Goal: Information Seeking & Learning: Check status

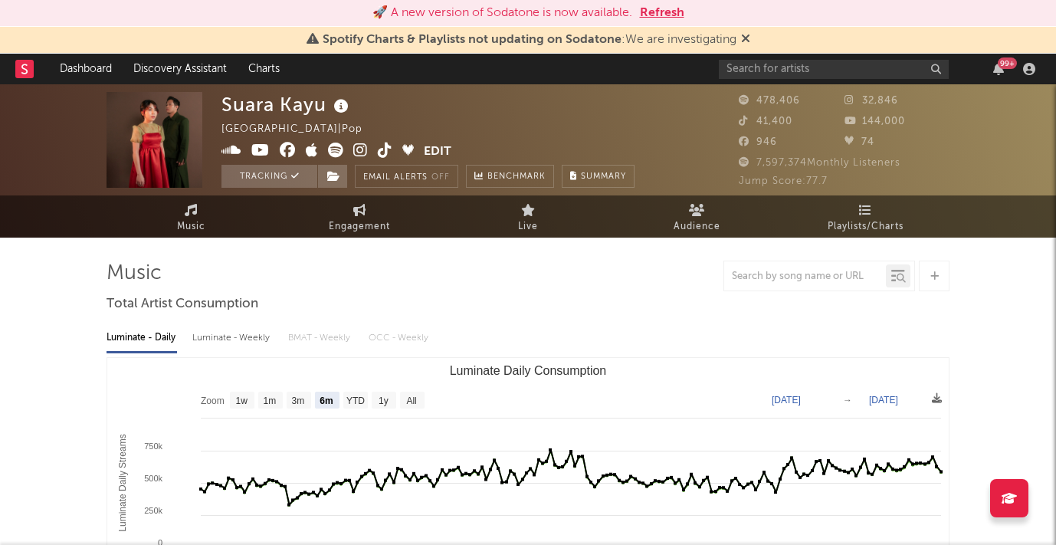
select select "6m"
click at [666, 13] on button "Refresh" at bounding box center [662, 13] width 44 height 18
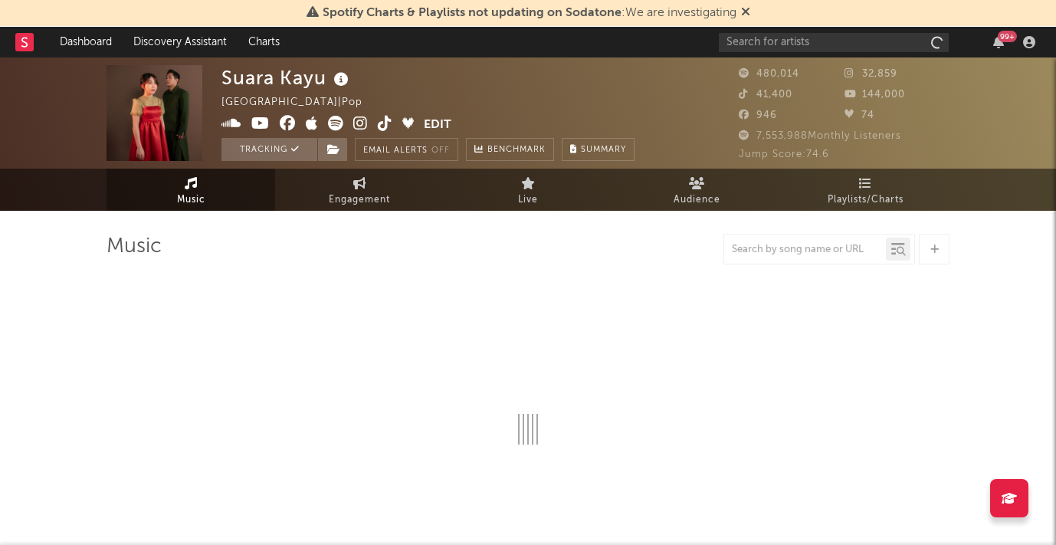
select select "6m"
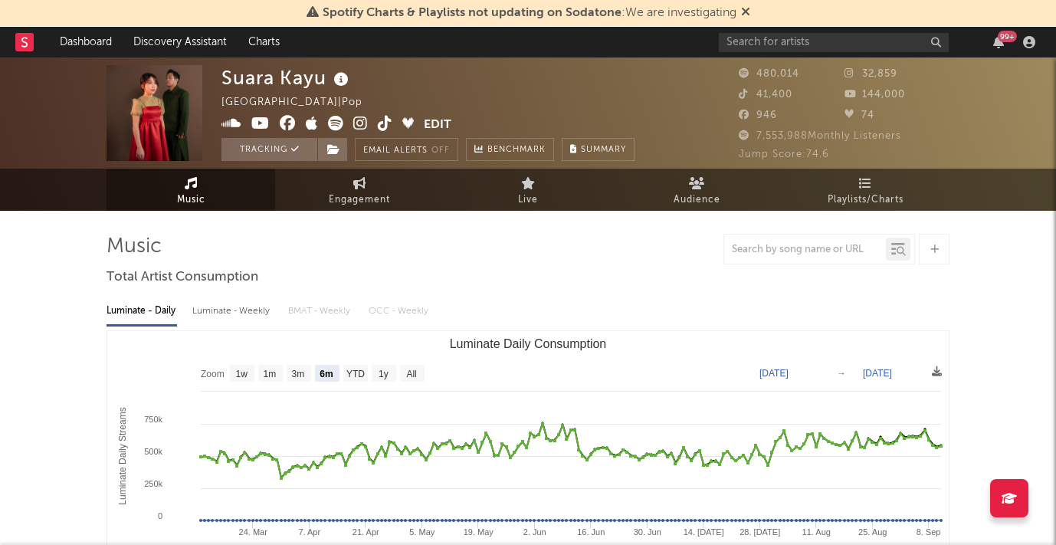
click at [745, 11] on icon at bounding box center [745, 11] width 9 height 12
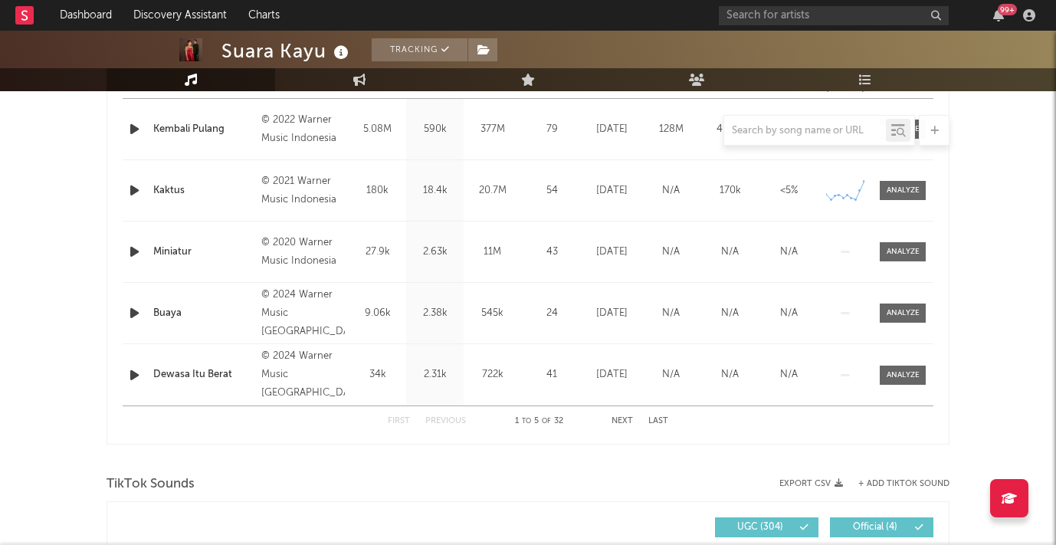
scroll to position [670, 0]
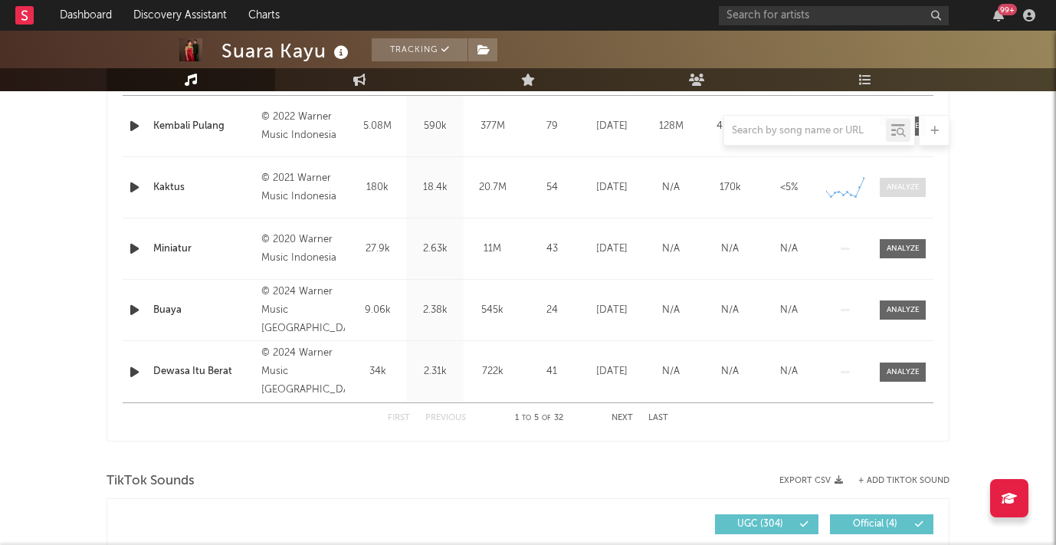
click at [902, 188] on div at bounding box center [903, 187] width 33 height 11
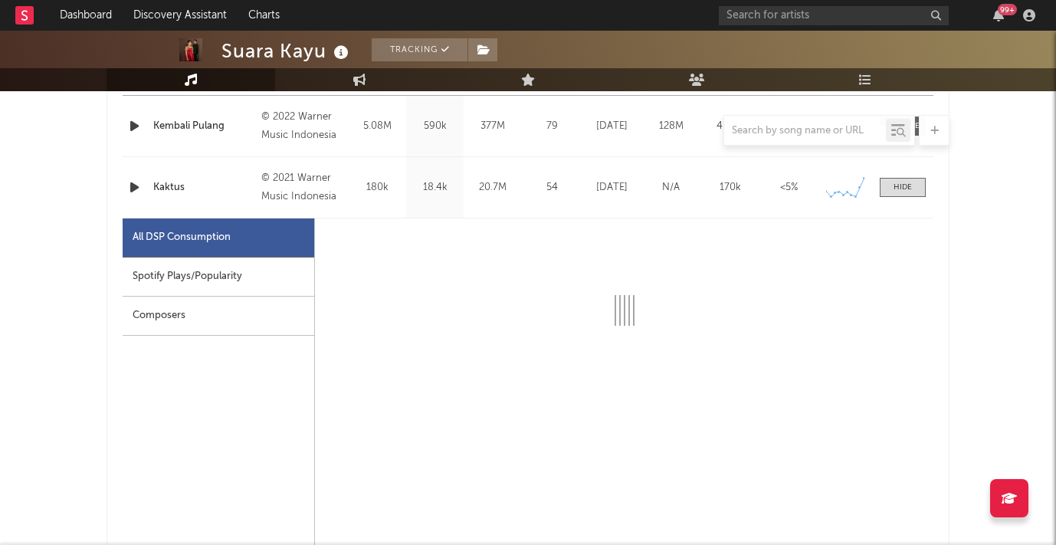
select select "6m"
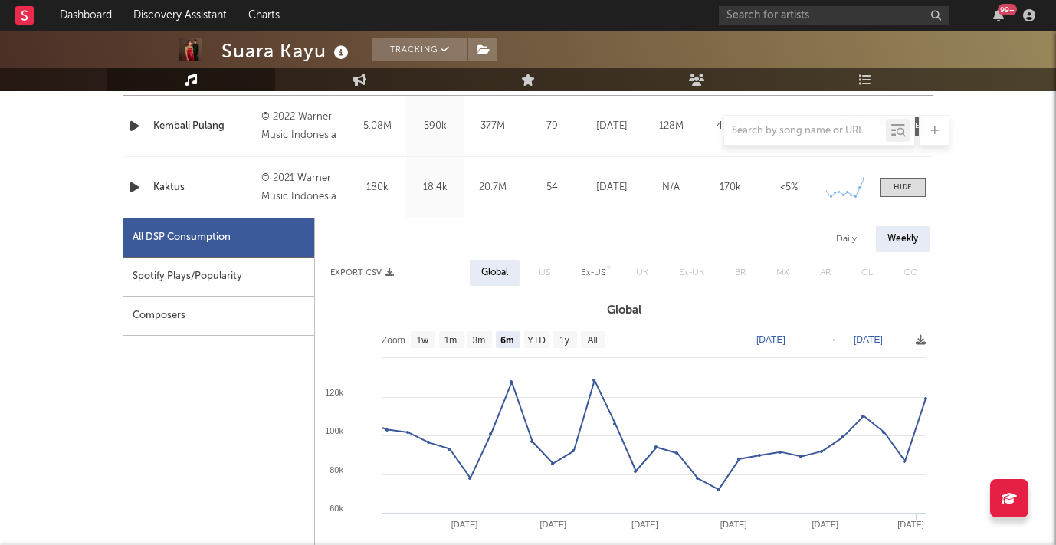
click at [254, 277] on div "Spotify Plays/Popularity" at bounding box center [219, 276] width 192 height 39
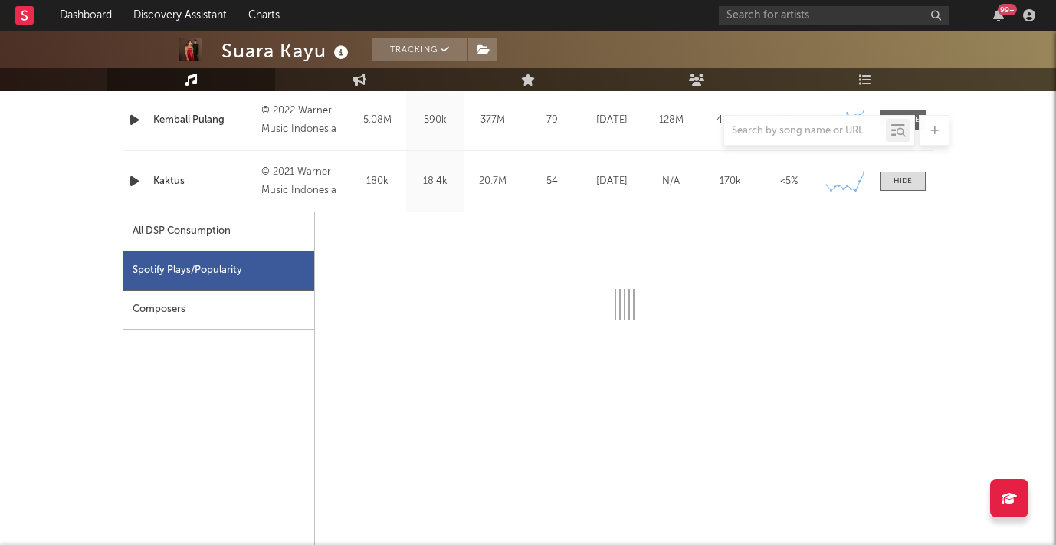
scroll to position [675, 0]
select select "6m"
select select "1w"
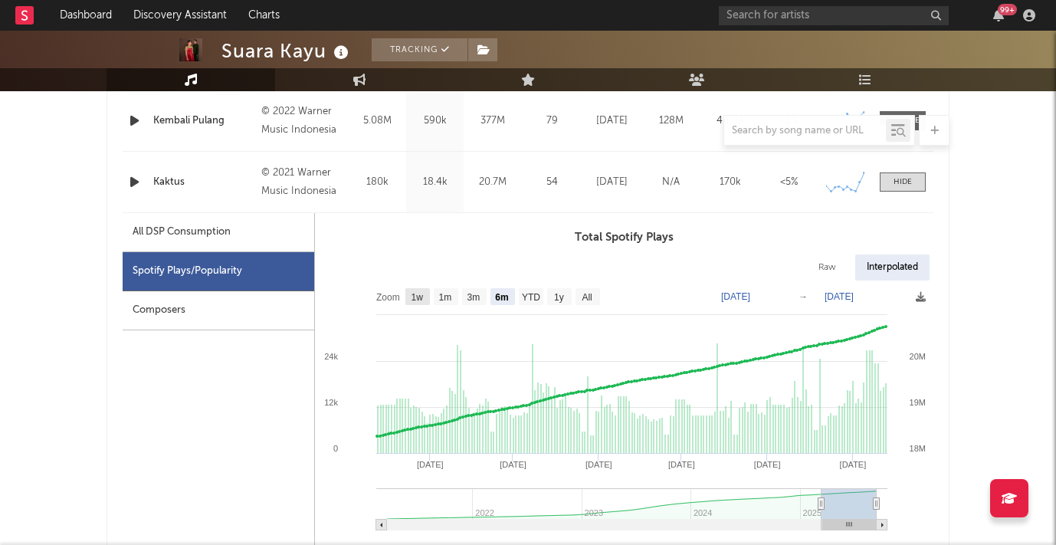
click at [419, 297] on text "1w" at bounding box center [418, 297] width 12 height 11
select select "1w"
type input "[DATE]"
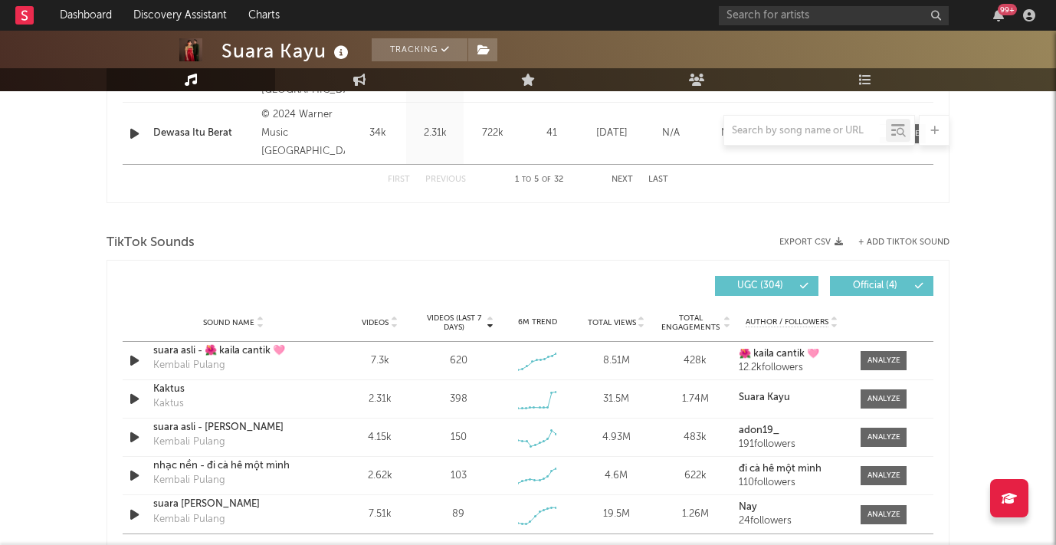
scroll to position [1583, 0]
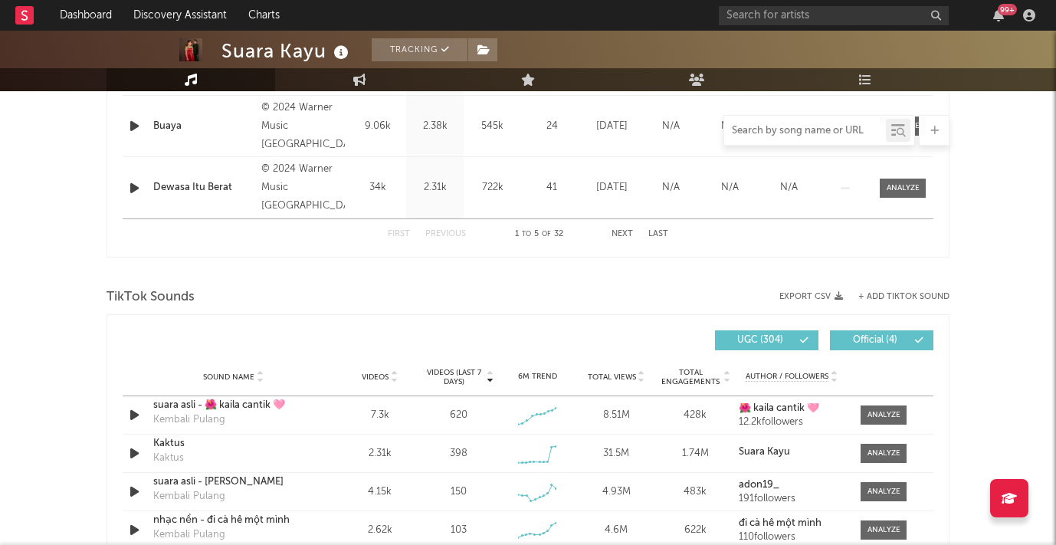
click at [791, 130] on input "text" at bounding box center [805, 131] width 162 height 12
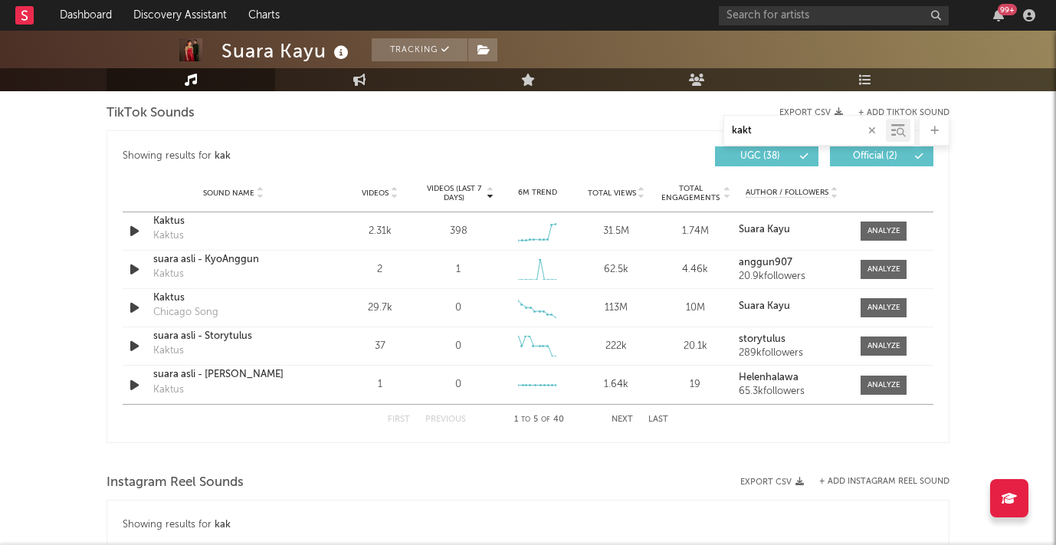
scroll to position [1521, 0]
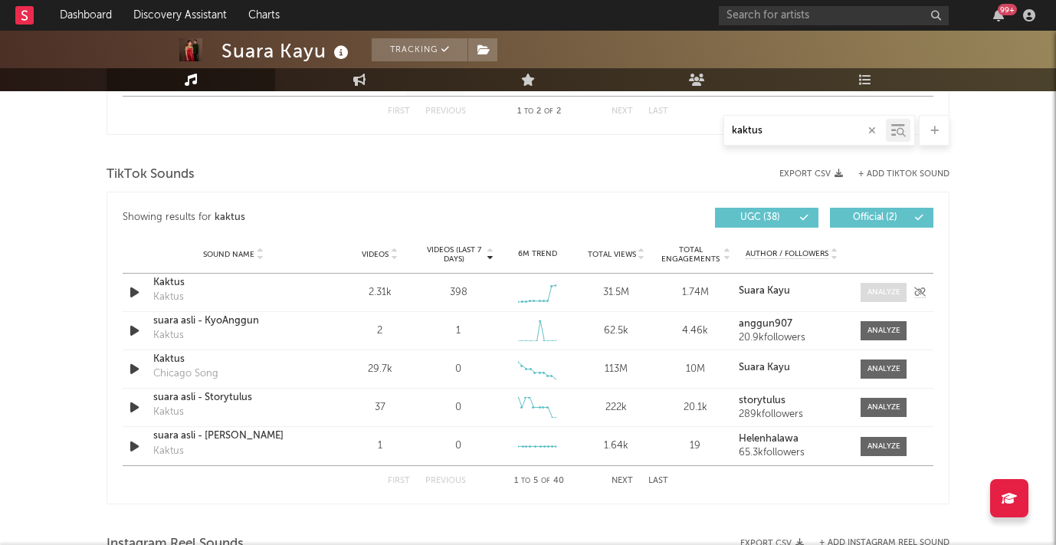
type input "kaktus"
click at [890, 285] on span at bounding box center [884, 292] width 46 height 19
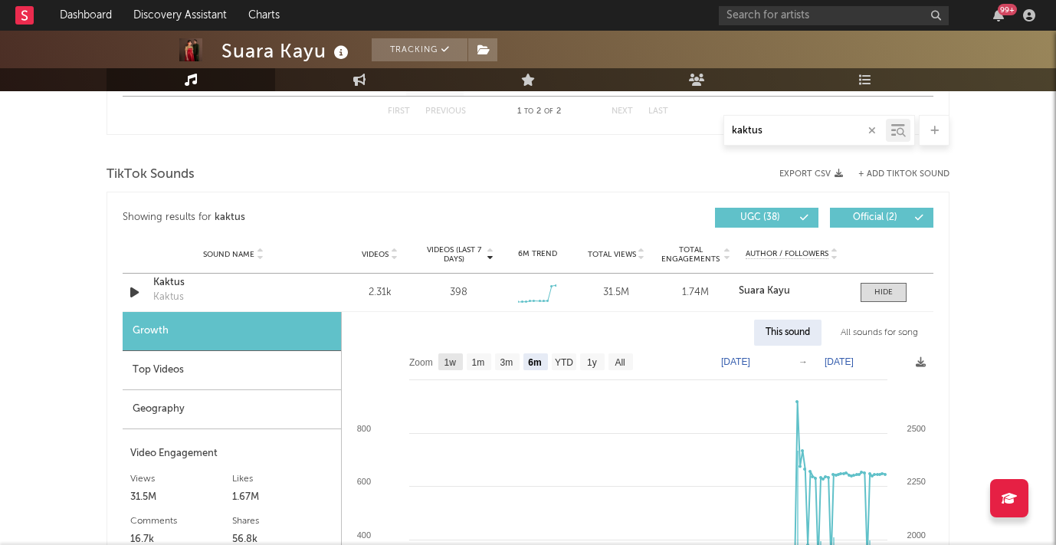
click at [454, 365] on text "1w" at bounding box center [450, 362] width 12 height 11
select select "1w"
type input "[DATE]"
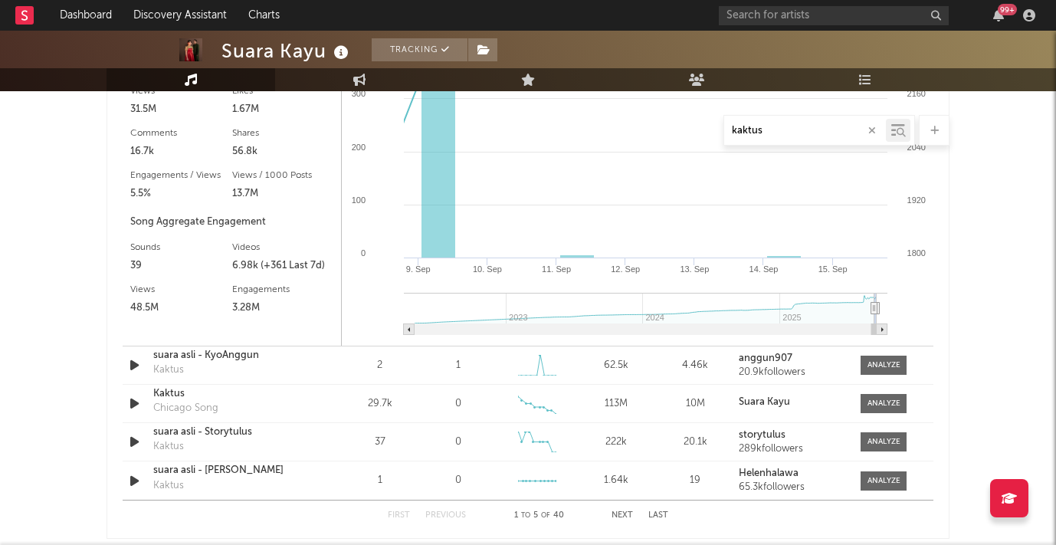
scroll to position [1911, 0]
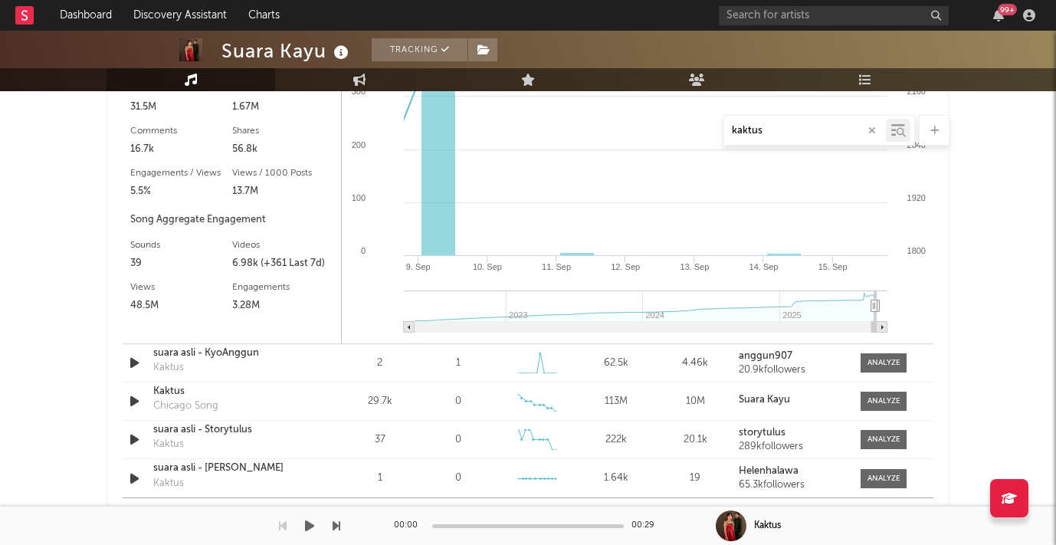
click at [627, 510] on div "00:00 00:29" at bounding box center [528, 526] width 268 height 38
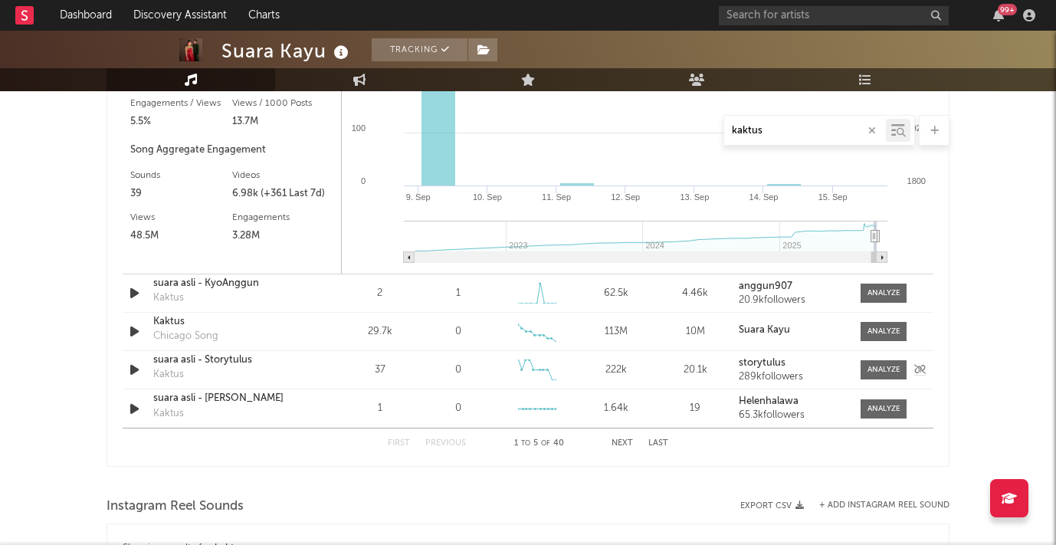
scroll to position [1992, 0]
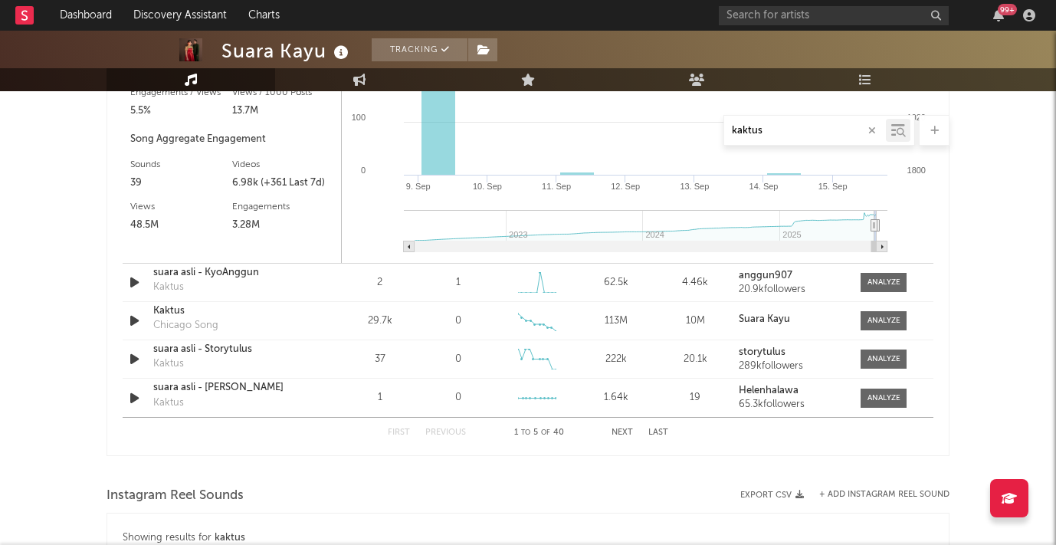
click at [623, 431] on button "Next" at bounding box center [622, 432] width 21 height 8
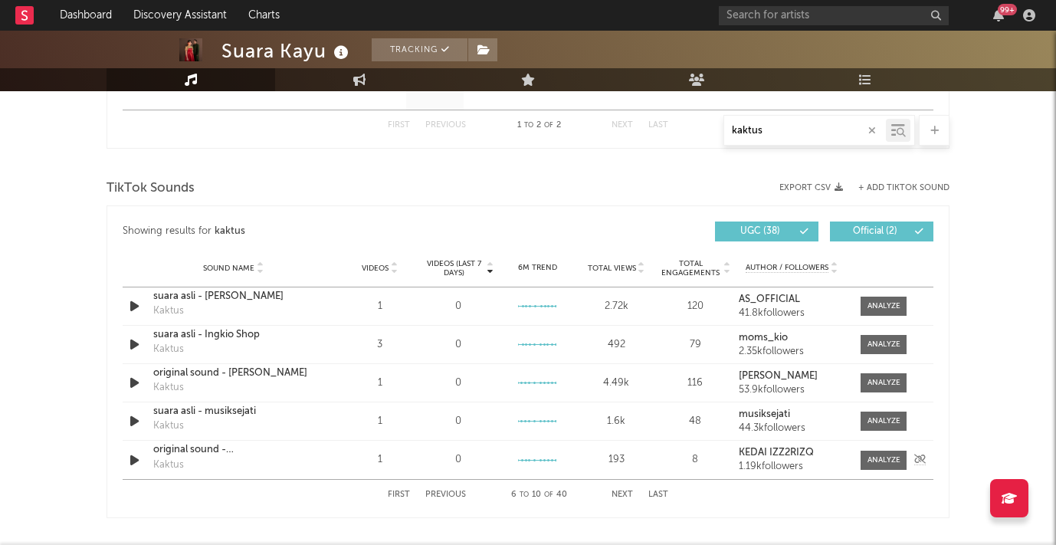
scroll to position [1515, 0]
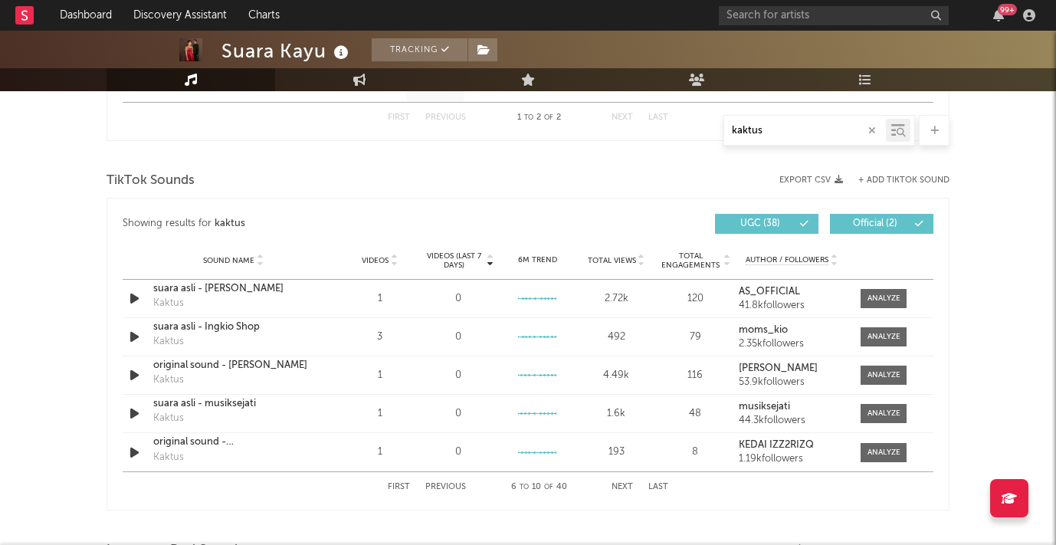
click at [396, 486] on button "First" at bounding box center [399, 487] width 22 height 8
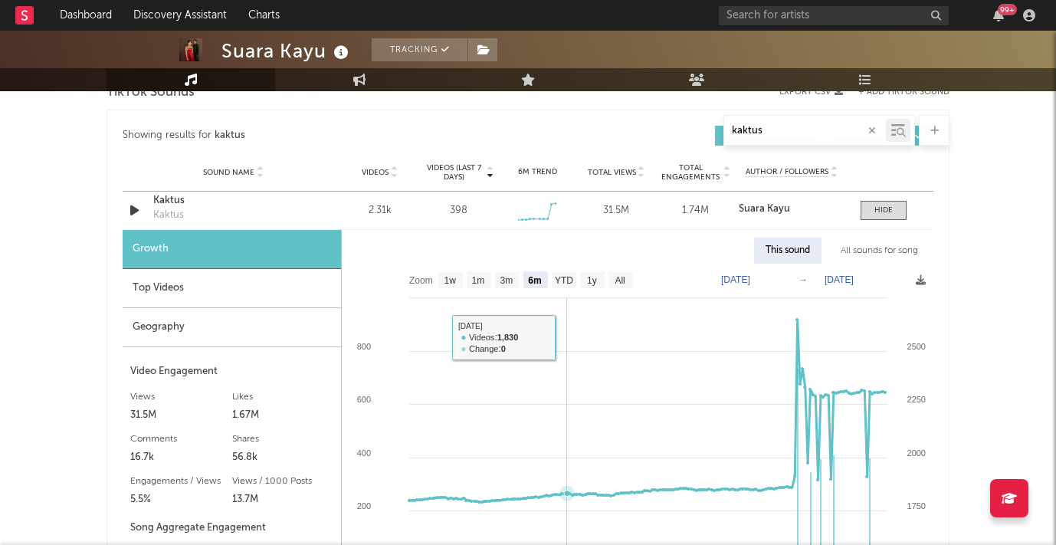
scroll to position [1604, 0]
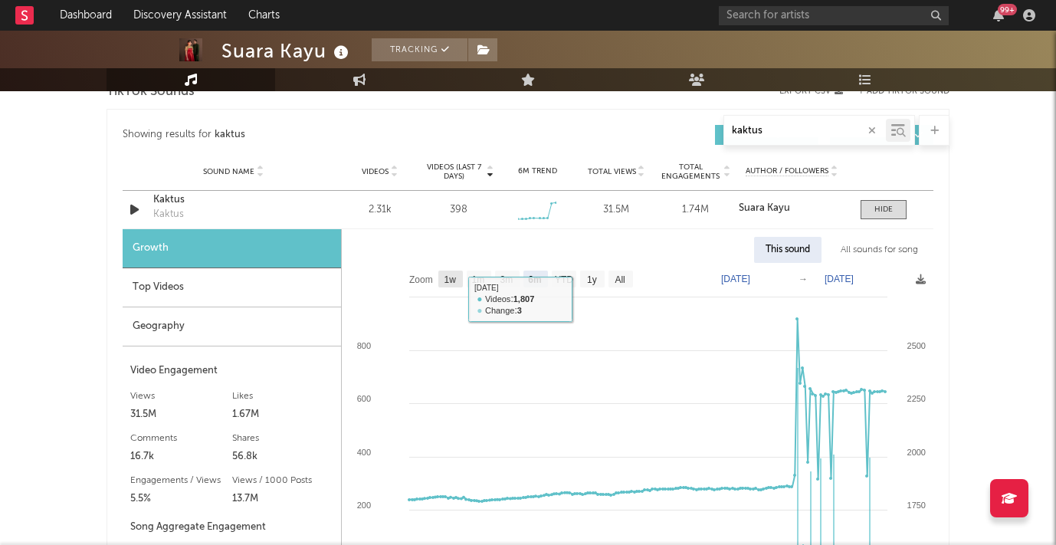
click at [449, 278] on text "1w" at bounding box center [450, 279] width 12 height 11
select select "1w"
type input "[DATE]"
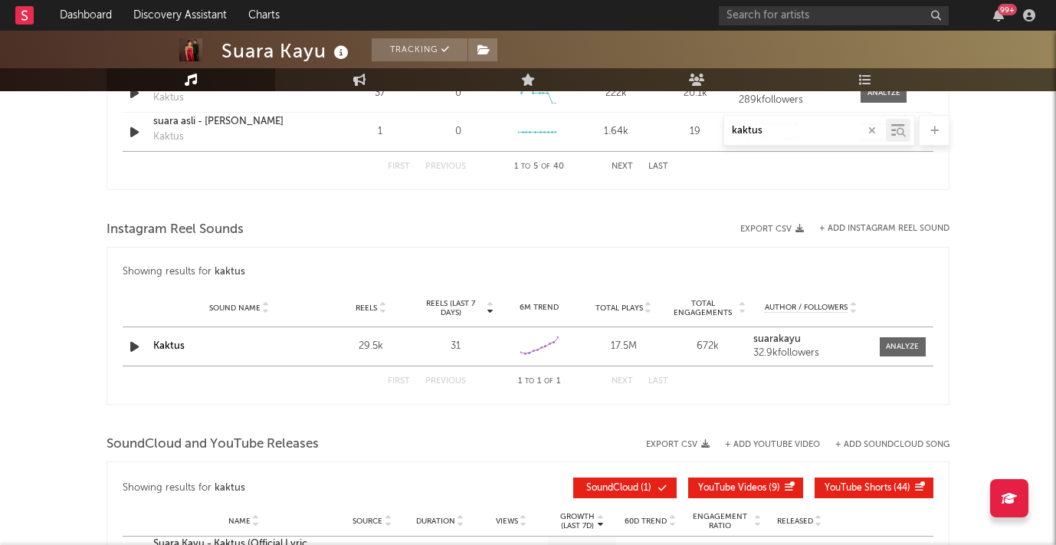
scroll to position [2258, 0]
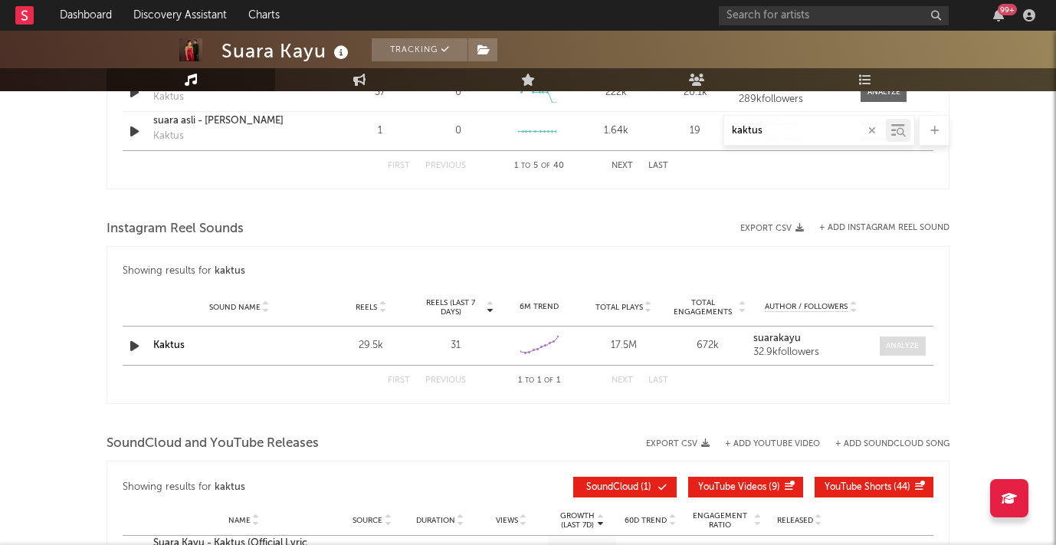
click at [895, 347] on div at bounding box center [902, 345] width 33 height 11
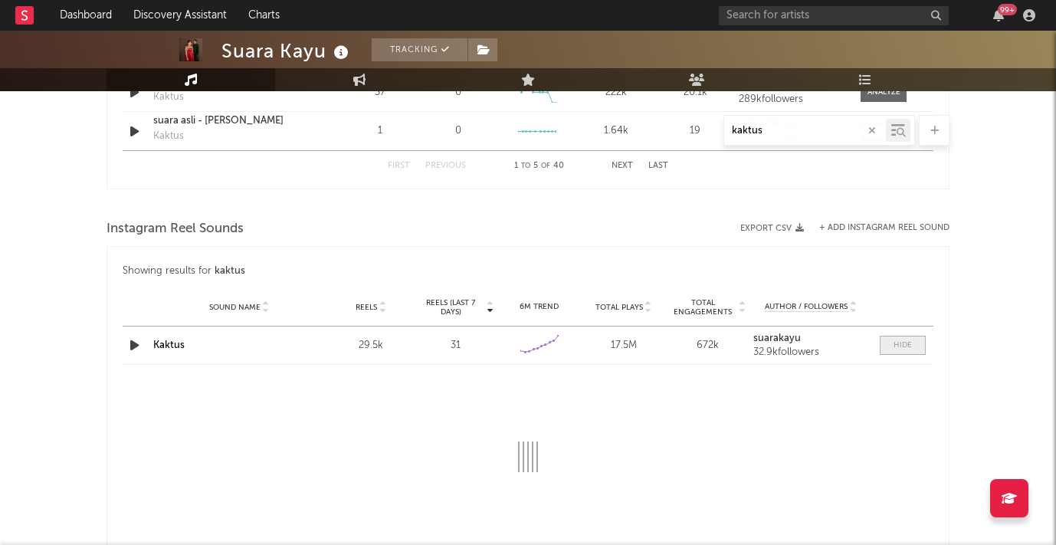
select select "6m"
